Goal: Information Seeking & Learning: Find specific page/section

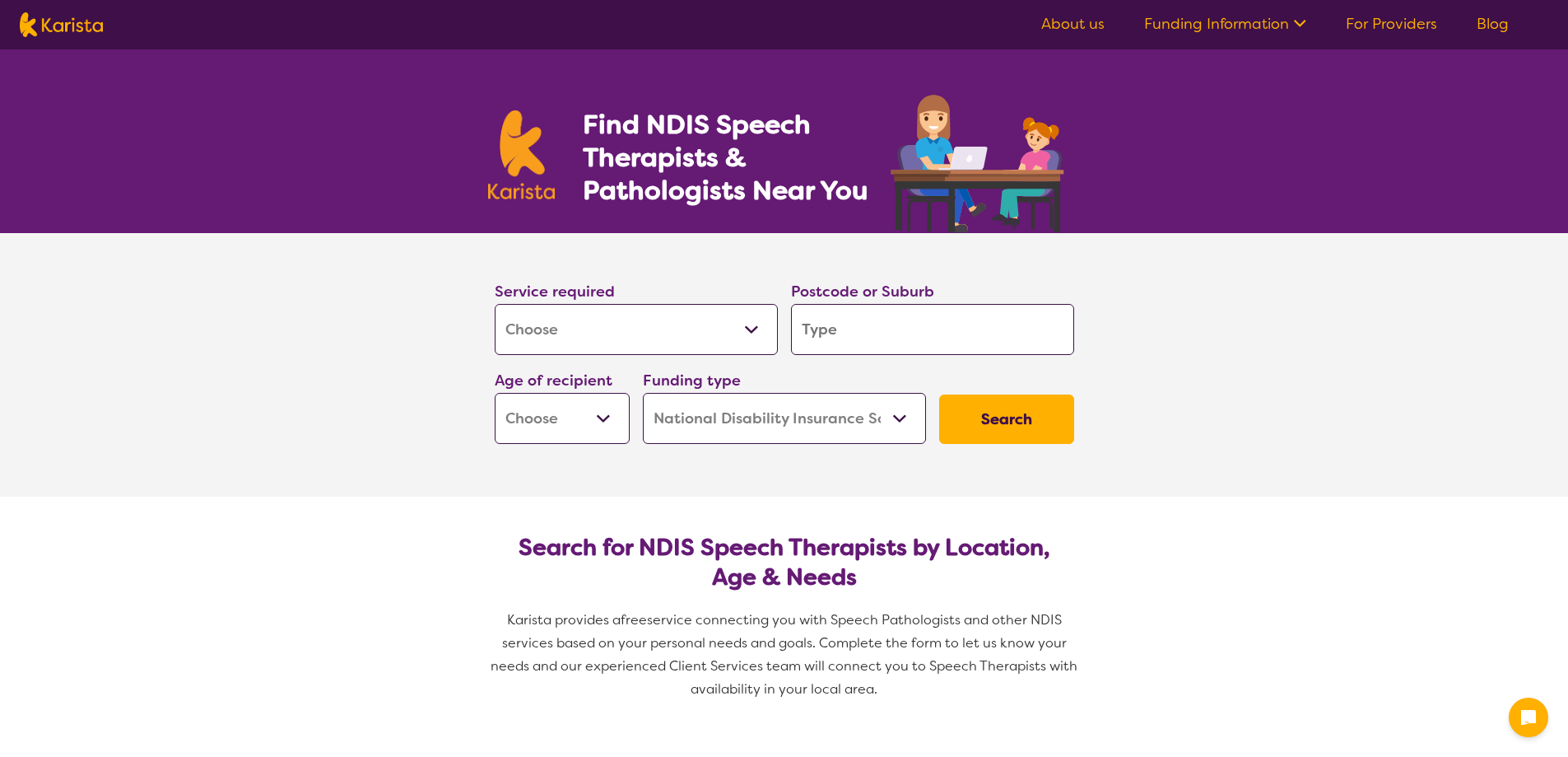
select select "[MEDICAL_DATA]"
select select "NDIS"
select select "[MEDICAL_DATA]"
select select "NDIS"
drag, startPoint x: 0, startPoint y: 0, endPoint x: 731, endPoint y: 322, distance: 798.8
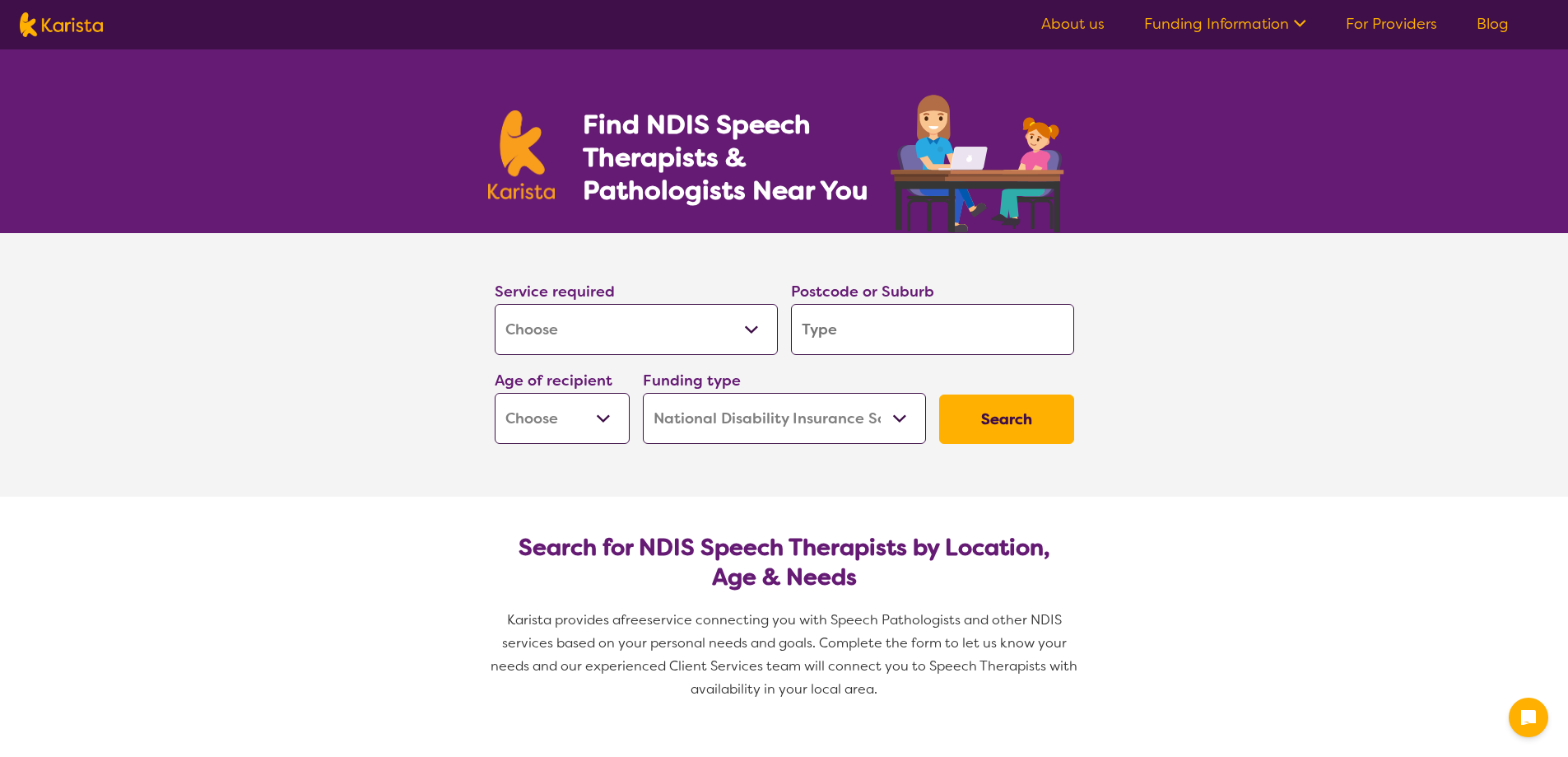
click at [730, 321] on select "Allied Health Assistant Assessment ([MEDICAL_DATA] or [MEDICAL_DATA]) Behaviour…" at bounding box center [636, 329] width 284 height 51
click at [884, 329] on input "search" at bounding box center [933, 329] width 284 height 51
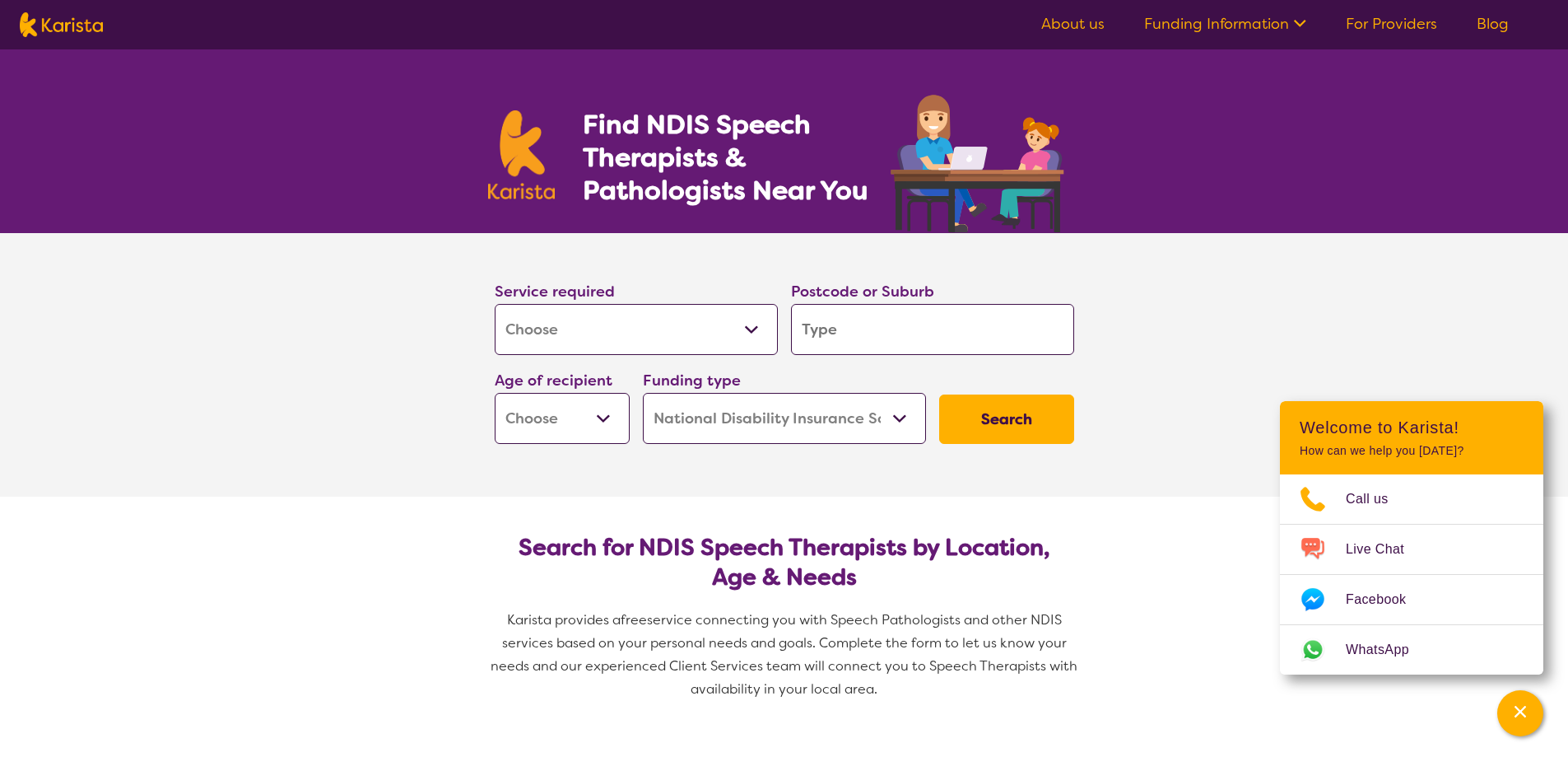
type input "3350"
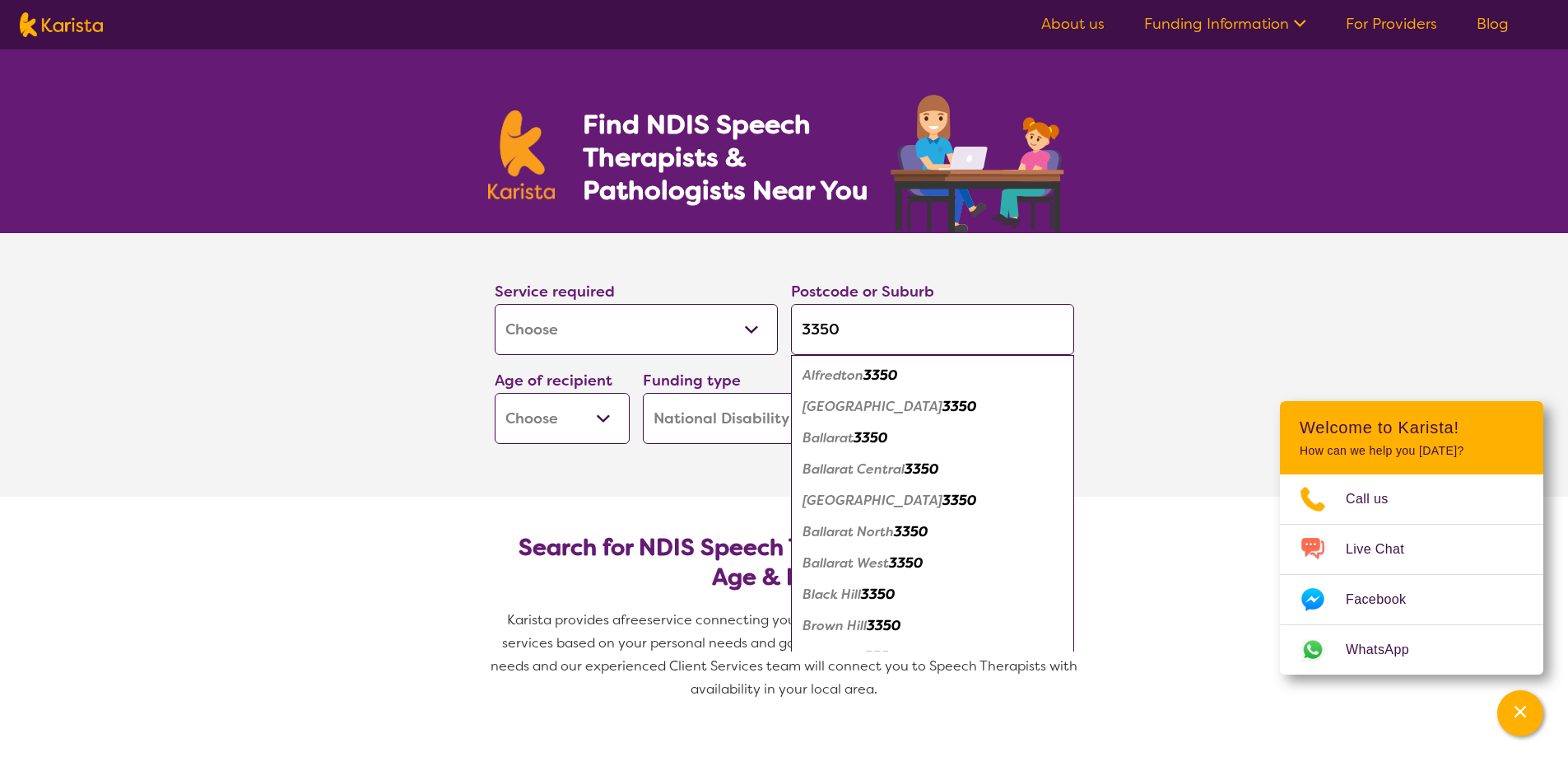
click at [684, 476] on section "Service required Allied Health Assistant Assessment ([MEDICAL_DATA] or [MEDICAL…" at bounding box center [784, 365] width 659 height 264
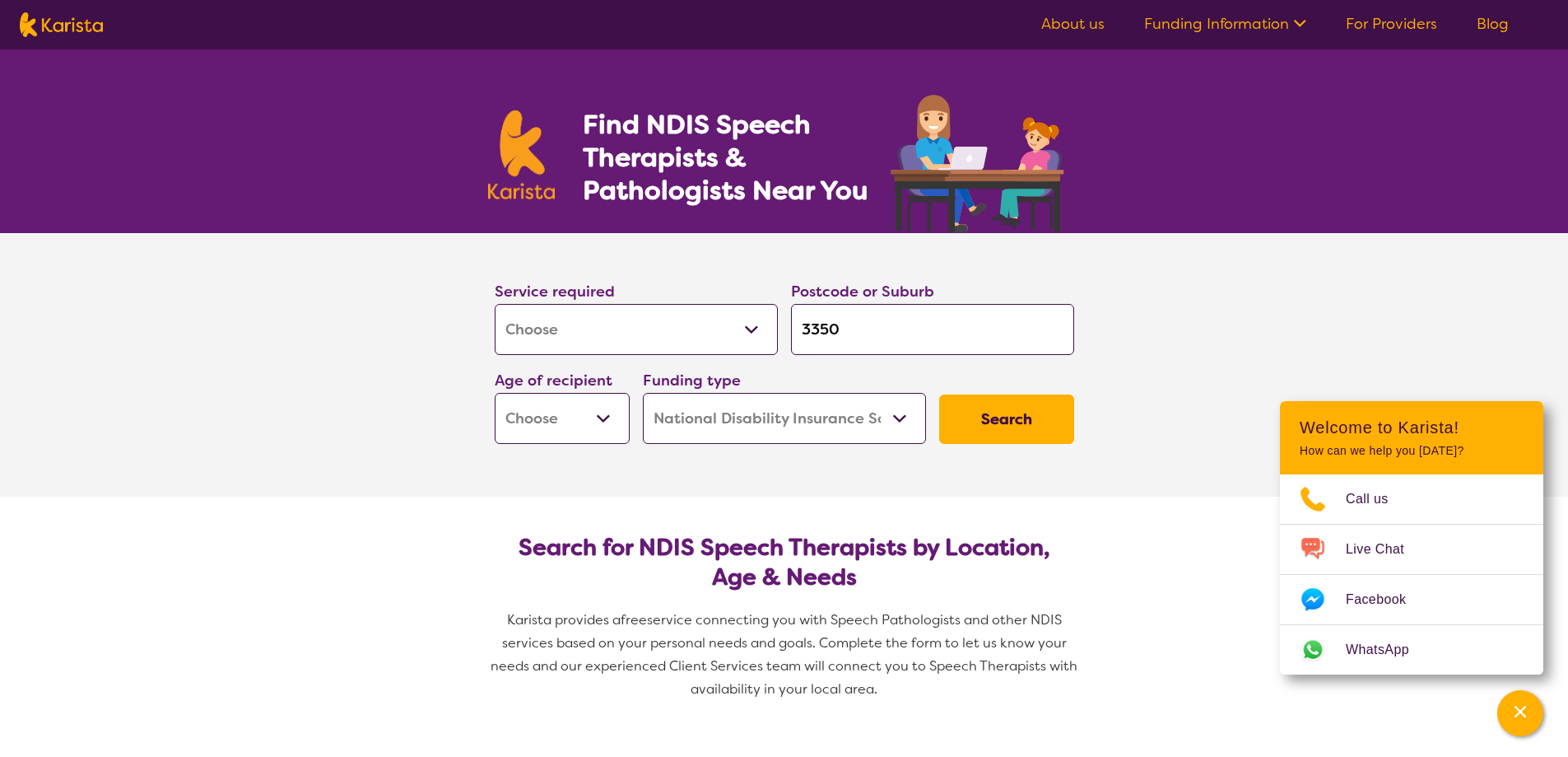
click at [1023, 414] on button "Search" at bounding box center [1006, 419] width 135 height 49
click at [567, 421] on select "Early Childhood - 0 to 9 Child - 10 to 11 Adolescent - 12 to 17 Adult - 18 to 6…" at bounding box center [562, 419] width 135 height 51
select select "CH"
click at [495, 393] on select "Early Childhood - 0 to 9 Child - 10 to 11 Adolescent - 12 to 17 Adult - 18 to 6…" at bounding box center [562, 419] width 135 height 51
select select "CH"
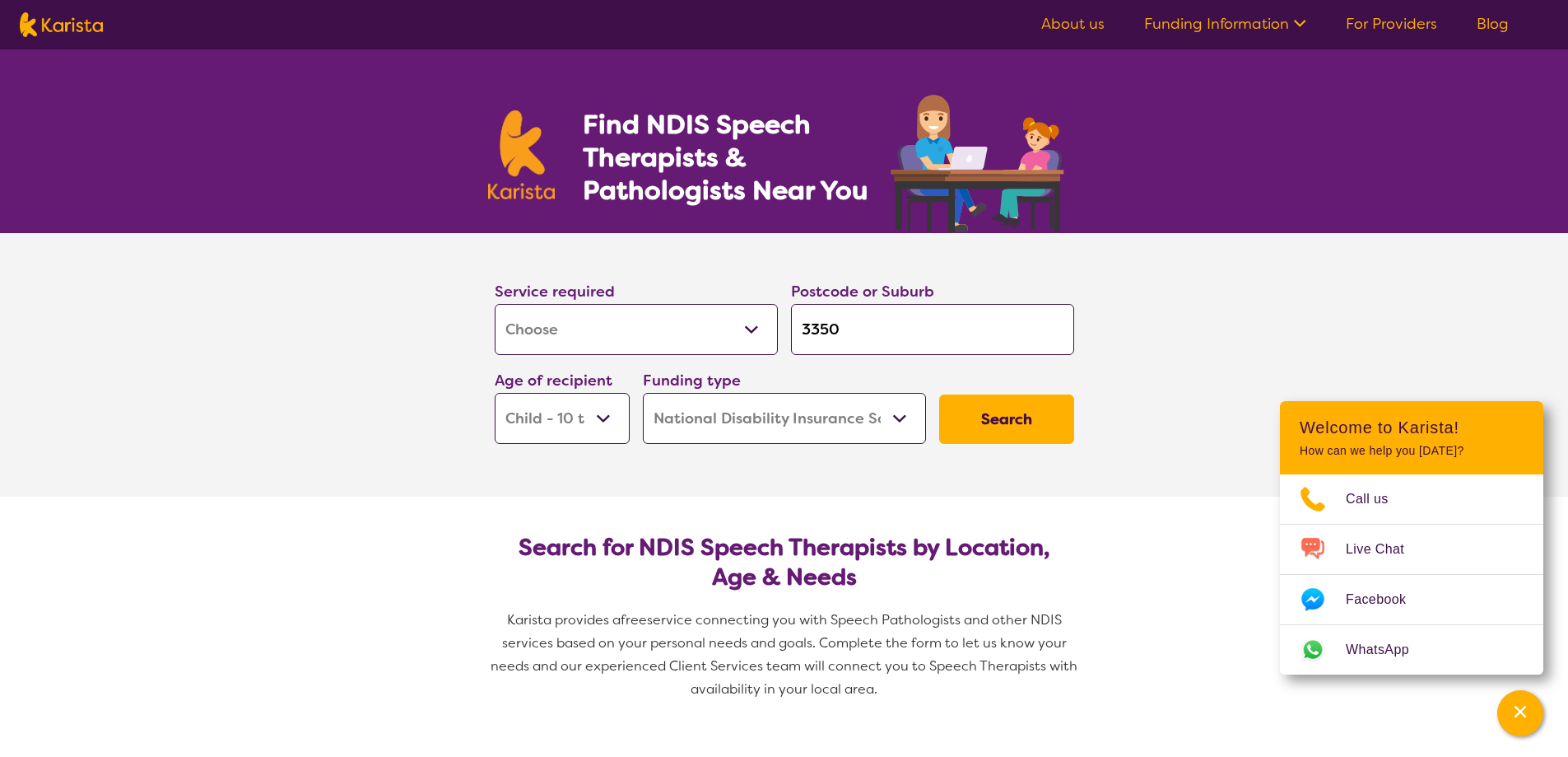
click at [1018, 418] on button "Search" at bounding box center [1006, 419] width 135 height 49
